Goal: Information Seeking & Learning: Learn about a topic

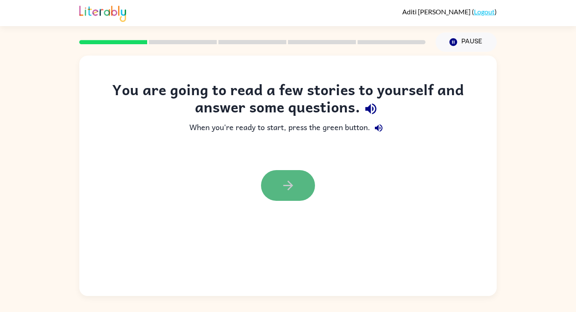
click at [302, 177] on button "button" at bounding box center [288, 185] width 54 height 31
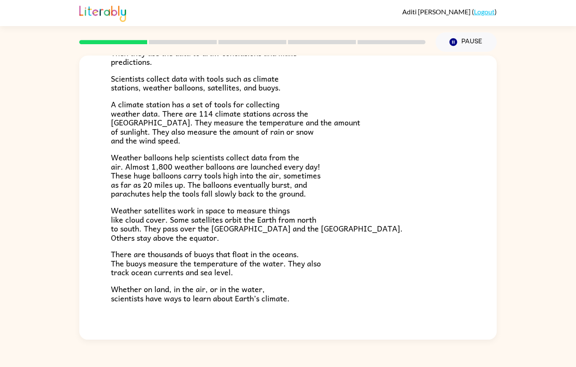
scroll to position [150, 0]
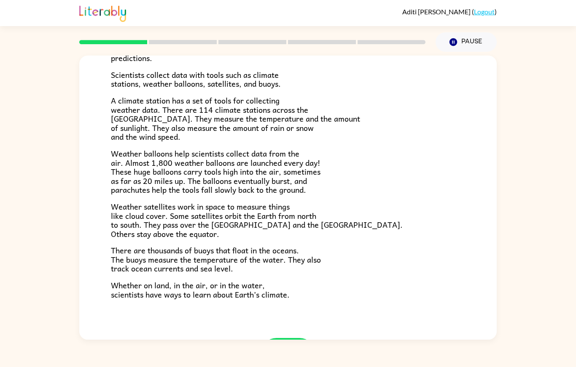
click at [276, 312] on button "button" at bounding box center [288, 353] width 54 height 31
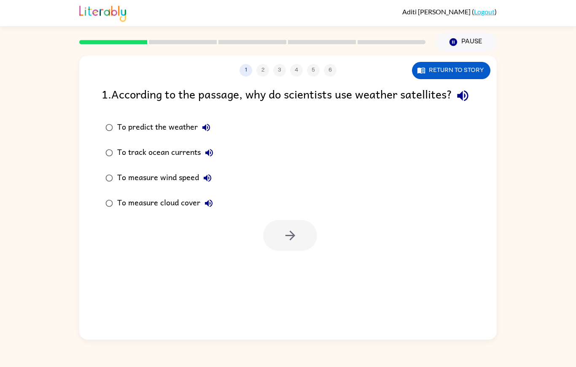
scroll to position [0, 0]
click at [289, 227] on button "button" at bounding box center [290, 235] width 54 height 31
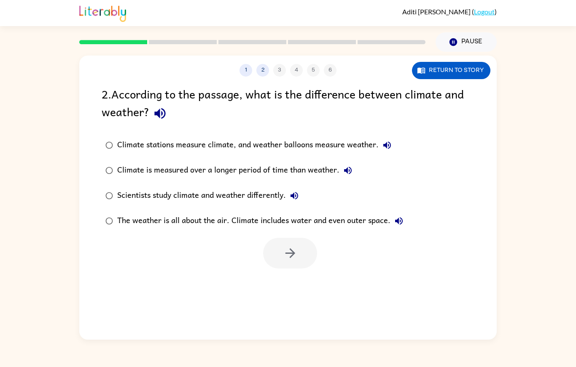
click at [445, 62] on button "Return to story" at bounding box center [451, 70] width 78 height 17
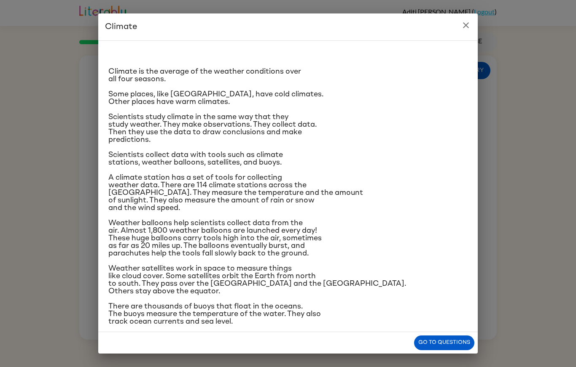
click at [461, 30] on icon "close" at bounding box center [466, 25] width 10 height 10
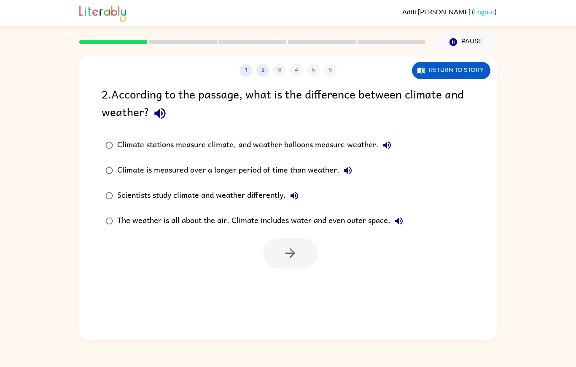
click at [458, 62] on button "Return to story" at bounding box center [451, 70] width 78 height 17
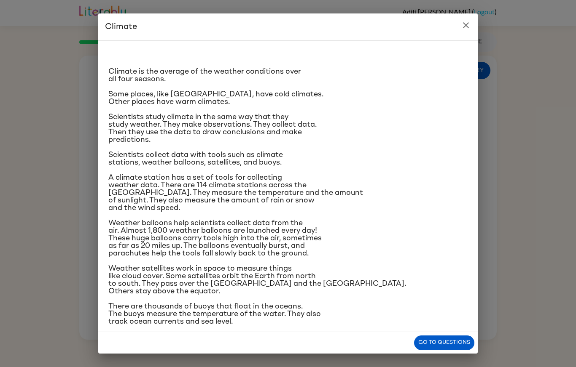
click at [460, 29] on button "close" at bounding box center [465, 25] width 17 height 17
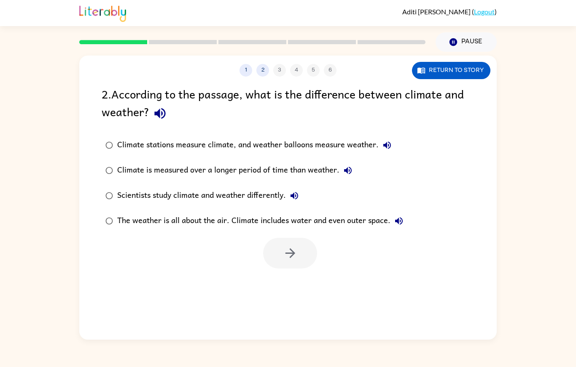
click at [257, 213] on div "The weather is all about the air. Climate includes water and even outer space." at bounding box center [262, 221] width 290 height 17
click at [295, 238] on button "button" at bounding box center [290, 253] width 54 height 31
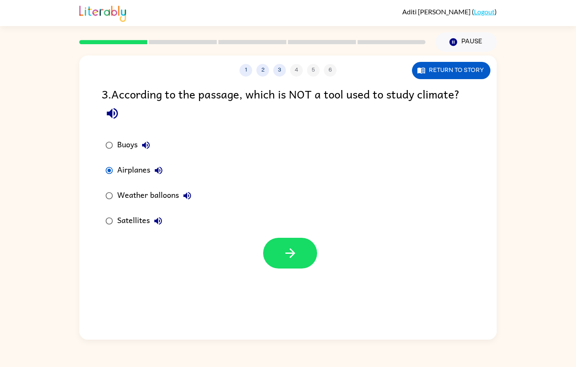
click at [316, 238] on button "button" at bounding box center [290, 253] width 54 height 31
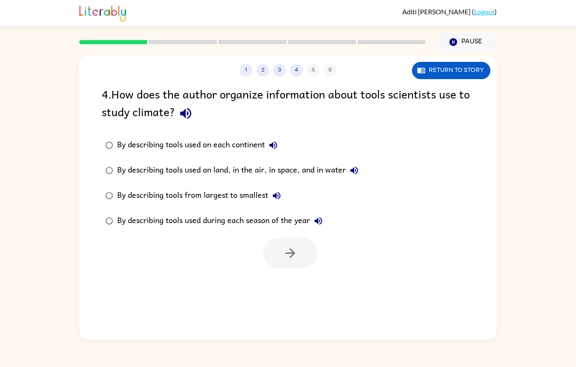
click at [445, 62] on button "Return to story" at bounding box center [451, 70] width 78 height 17
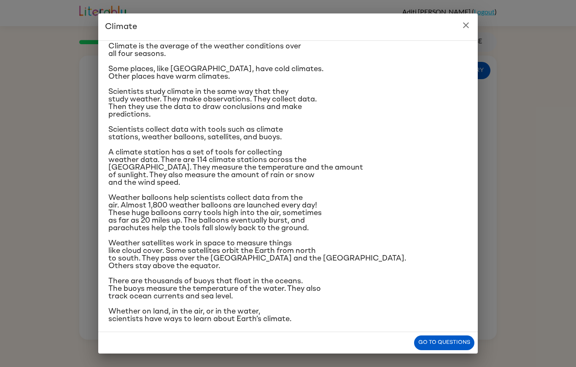
scroll to position [31, 0]
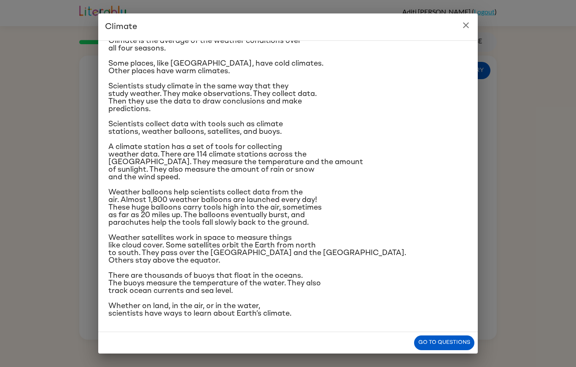
click at [458, 31] on h2 "Climate" at bounding box center [287, 26] width 379 height 27
click at [454, 38] on h2 "Climate" at bounding box center [287, 26] width 379 height 27
click at [464, 28] on icon "close" at bounding box center [466, 25] width 10 height 10
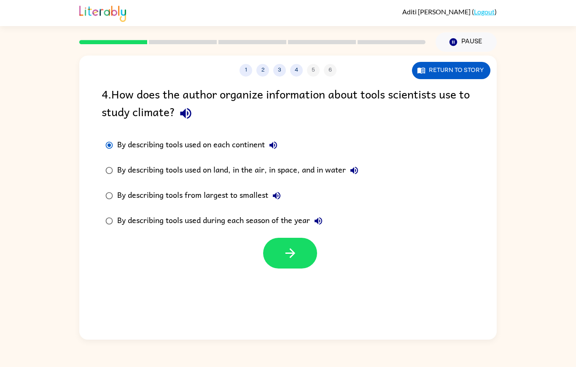
click at [282, 238] on button "button" at bounding box center [290, 253] width 54 height 31
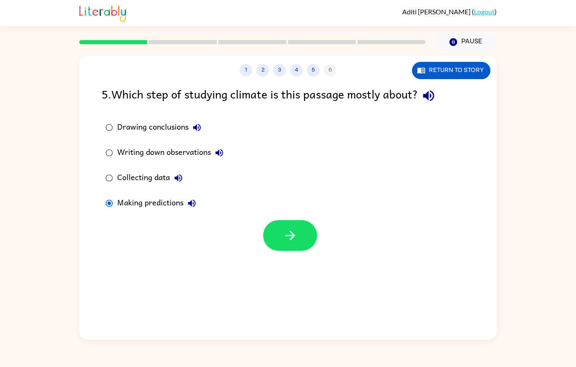
click at [298, 220] on button "button" at bounding box center [290, 235] width 54 height 31
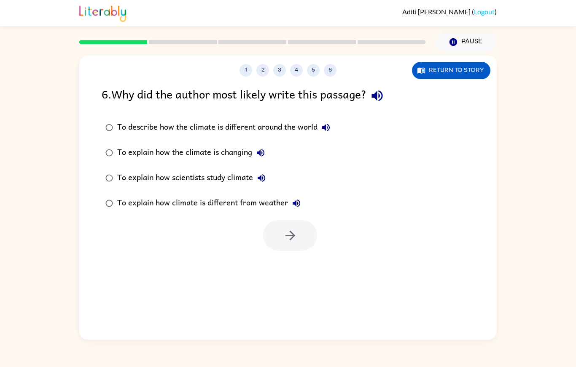
click at [198, 170] on div "To explain how scientists study climate" at bounding box center [193, 178] width 153 height 17
click at [285, 228] on icon "button" at bounding box center [290, 235] width 15 height 15
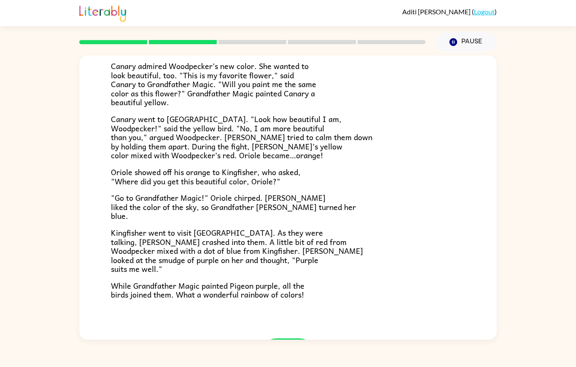
scroll to position [132, 0]
click at [292, 312] on icon "button" at bounding box center [288, 353] width 15 height 15
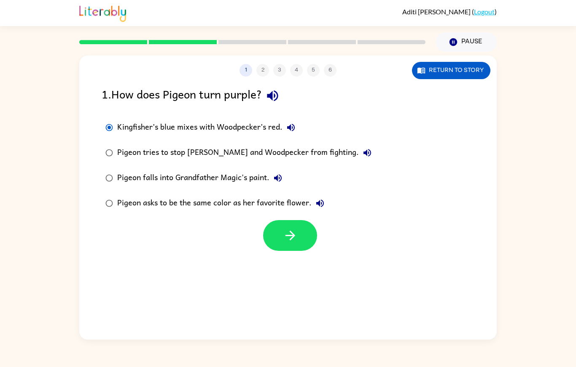
click at [287, 228] on icon "button" at bounding box center [290, 235] width 15 height 15
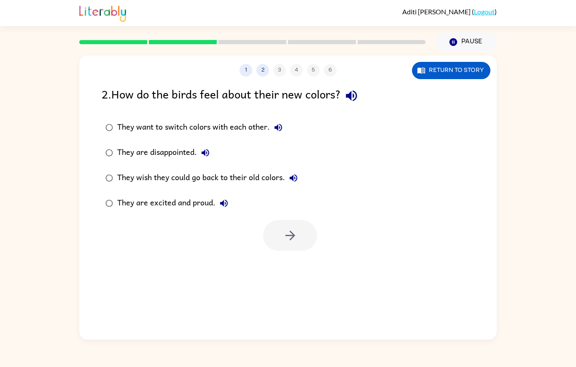
scroll to position [41, 0]
click at [284, 228] on icon "button" at bounding box center [290, 235] width 15 height 15
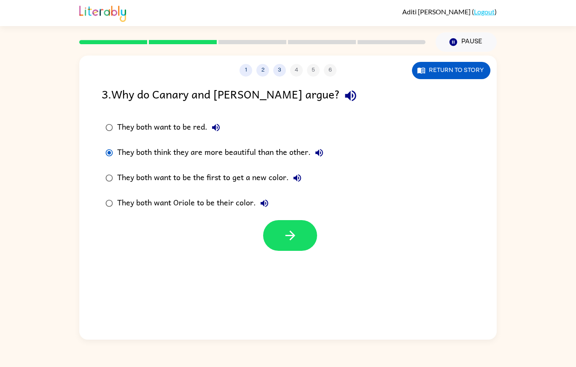
click at [294, 231] on icon "button" at bounding box center [290, 236] width 10 height 10
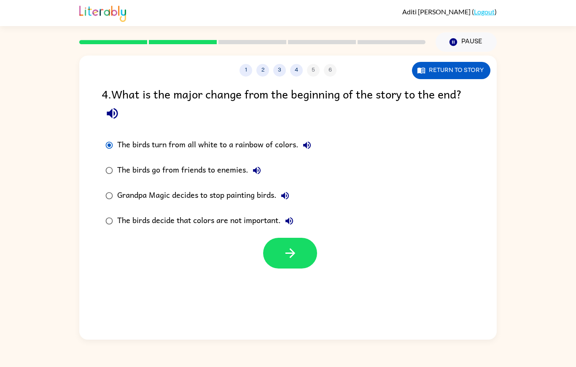
click at [273, 238] on button "button" at bounding box center [290, 253] width 54 height 31
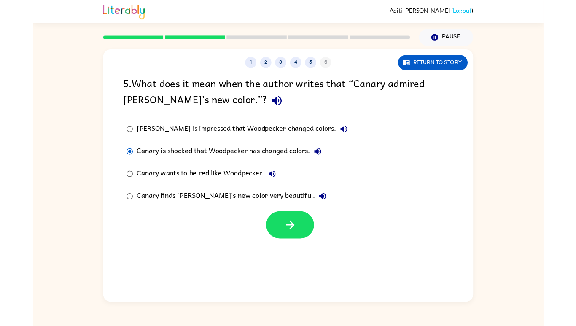
scroll to position [20, 0]
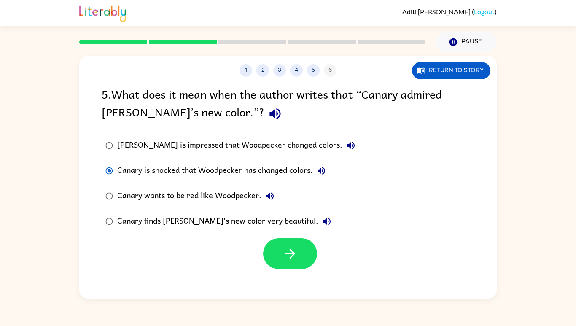
click at [302, 238] on button "button" at bounding box center [290, 253] width 54 height 31
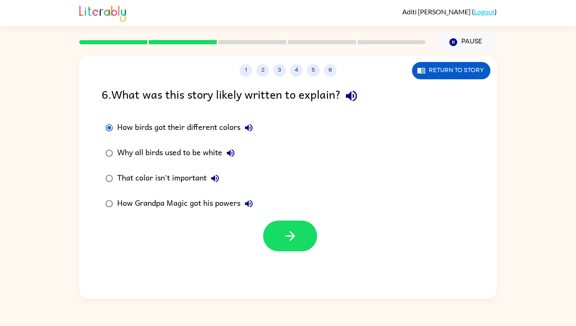
click at [291, 228] on button "button" at bounding box center [290, 235] width 54 height 31
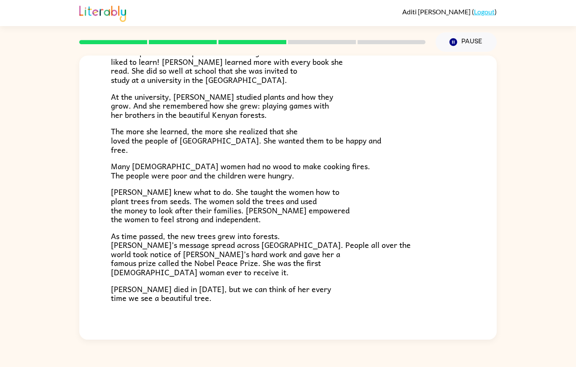
scroll to position [152, 0]
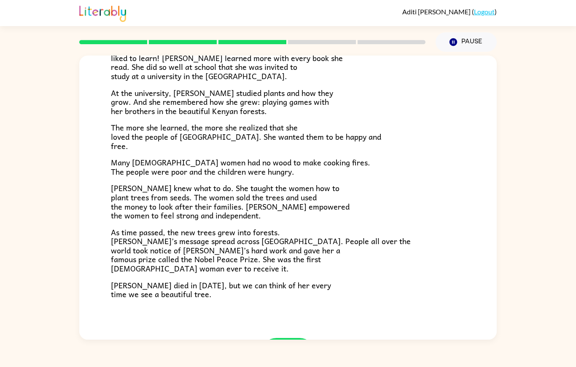
click at [284, 312] on icon "button" at bounding box center [288, 353] width 15 height 15
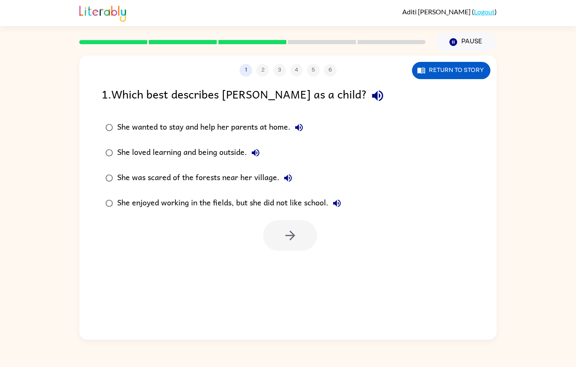
scroll to position [0, 0]
click at [284, 228] on icon "button" at bounding box center [290, 235] width 15 height 15
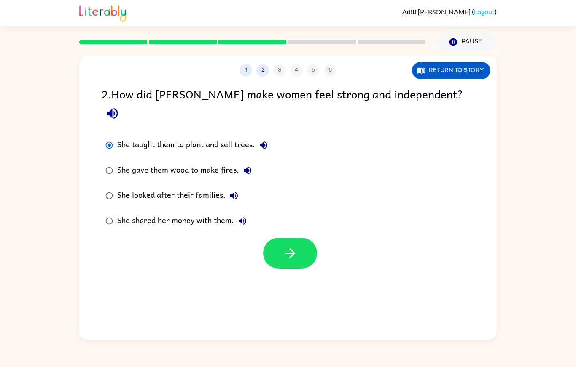
click at [303, 238] on button "button" at bounding box center [290, 253] width 54 height 31
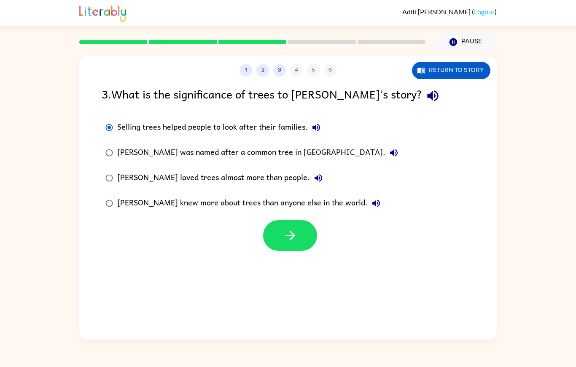
click at [301, 220] on button "button" at bounding box center [290, 235] width 54 height 31
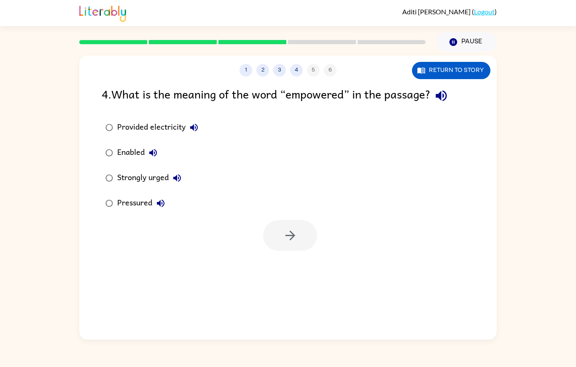
click at [442, 62] on button "Return to story" at bounding box center [451, 70] width 78 height 17
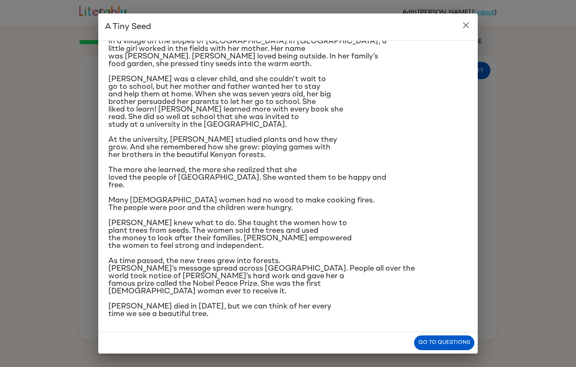
scroll to position [31, 0]
click at [466, 29] on icon "close" at bounding box center [466, 25] width 10 height 10
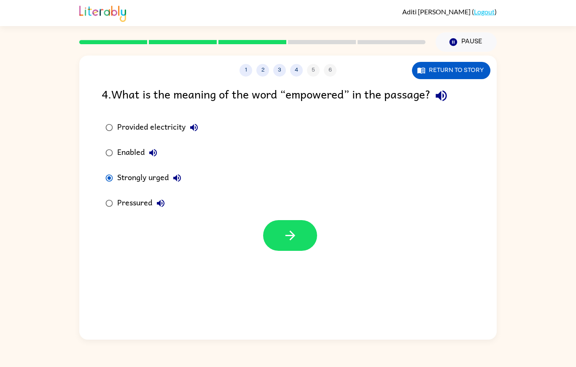
click at [280, 220] on button "button" at bounding box center [290, 235] width 54 height 31
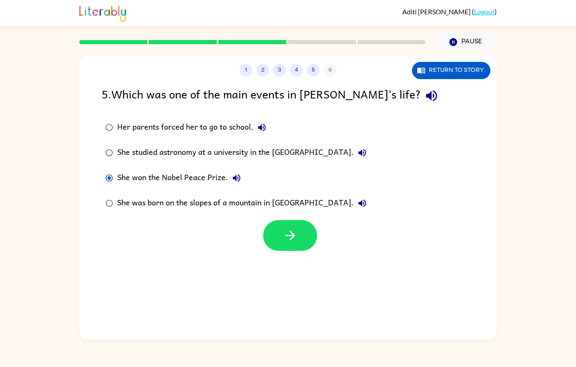
click at [272, 220] on button "button" at bounding box center [290, 235] width 54 height 31
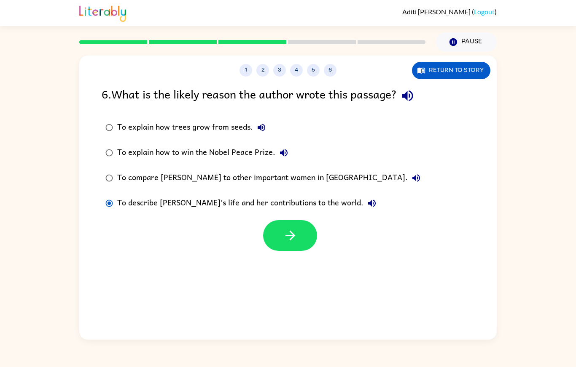
click at [292, 228] on icon "button" at bounding box center [290, 235] width 15 height 15
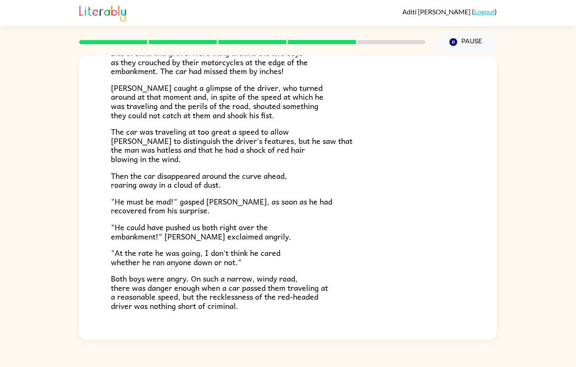
scroll to position [133, 0]
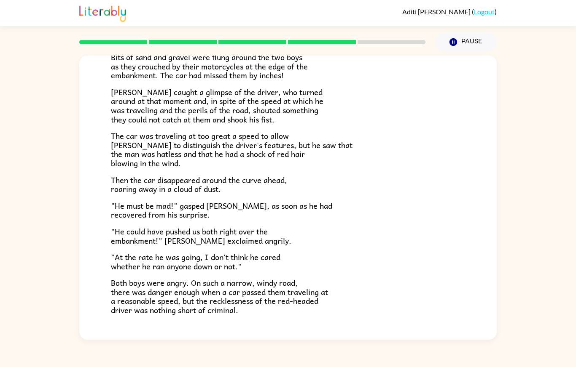
click at [282, 312] on icon "button" at bounding box center [288, 369] width 15 height 15
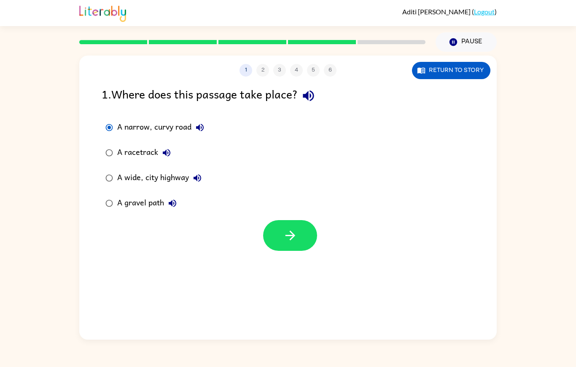
click at [293, 228] on icon "button" at bounding box center [290, 235] width 15 height 15
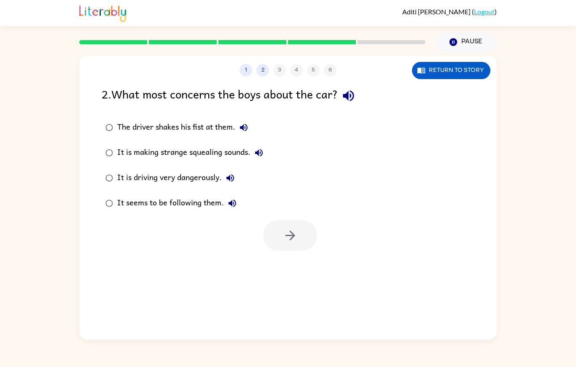
click at [243, 64] on button "1" at bounding box center [245, 70] width 13 height 13
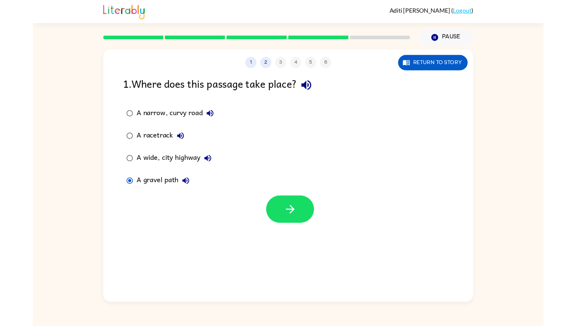
scroll to position [42, 0]
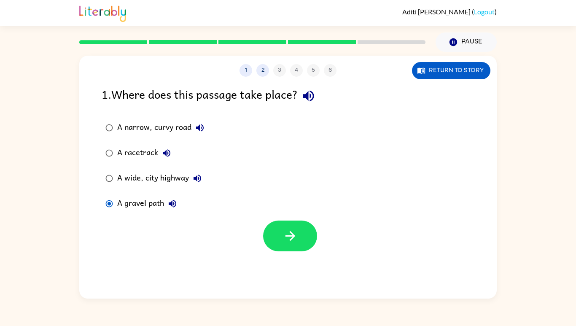
click at [112, 85] on div "1 . Where does this passage take place?" at bounding box center [288, 95] width 372 height 21
click at [327, 216] on div at bounding box center [287, 233] width 417 height 35
click at [291, 228] on icon "button" at bounding box center [290, 235] width 15 height 15
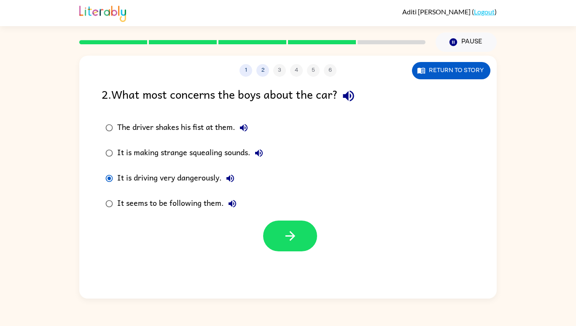
click at [274, 220] on button "button" at bounding box center [290, 235] width 54 height 31
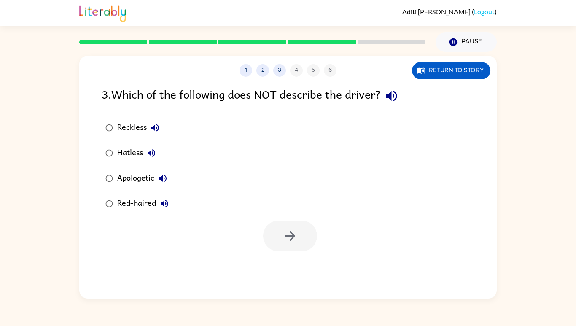
scroll to position [37, 0]
click at [290, 231] on icon "button" at bounding box center [290, 236] width 10 height 10
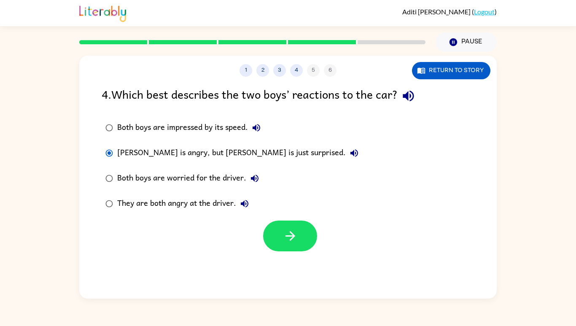
click at [295, 228] on icon "button" at bounding box center [290, 235] width 15 height 15
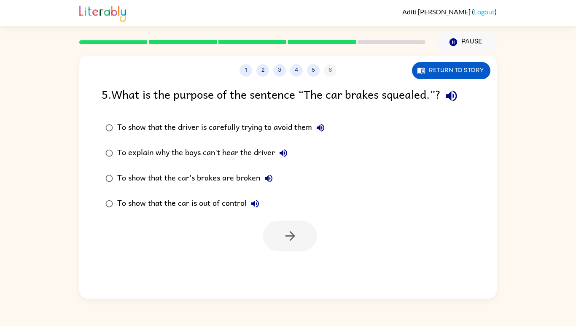
click at [137, 195] on div "To show that the car is out of control" at bounding box center [190, 203] width 146 height 17
click at [294, 228] on icon "button" at bounding box center [290, 235] width 15 height 15
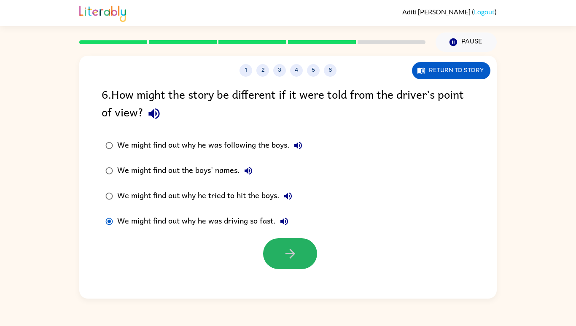
click at [302, 238] on button "button" at bounding box center [290, 253] width 54 height 31
